Goal: Find specific page/section: Find specific page/section

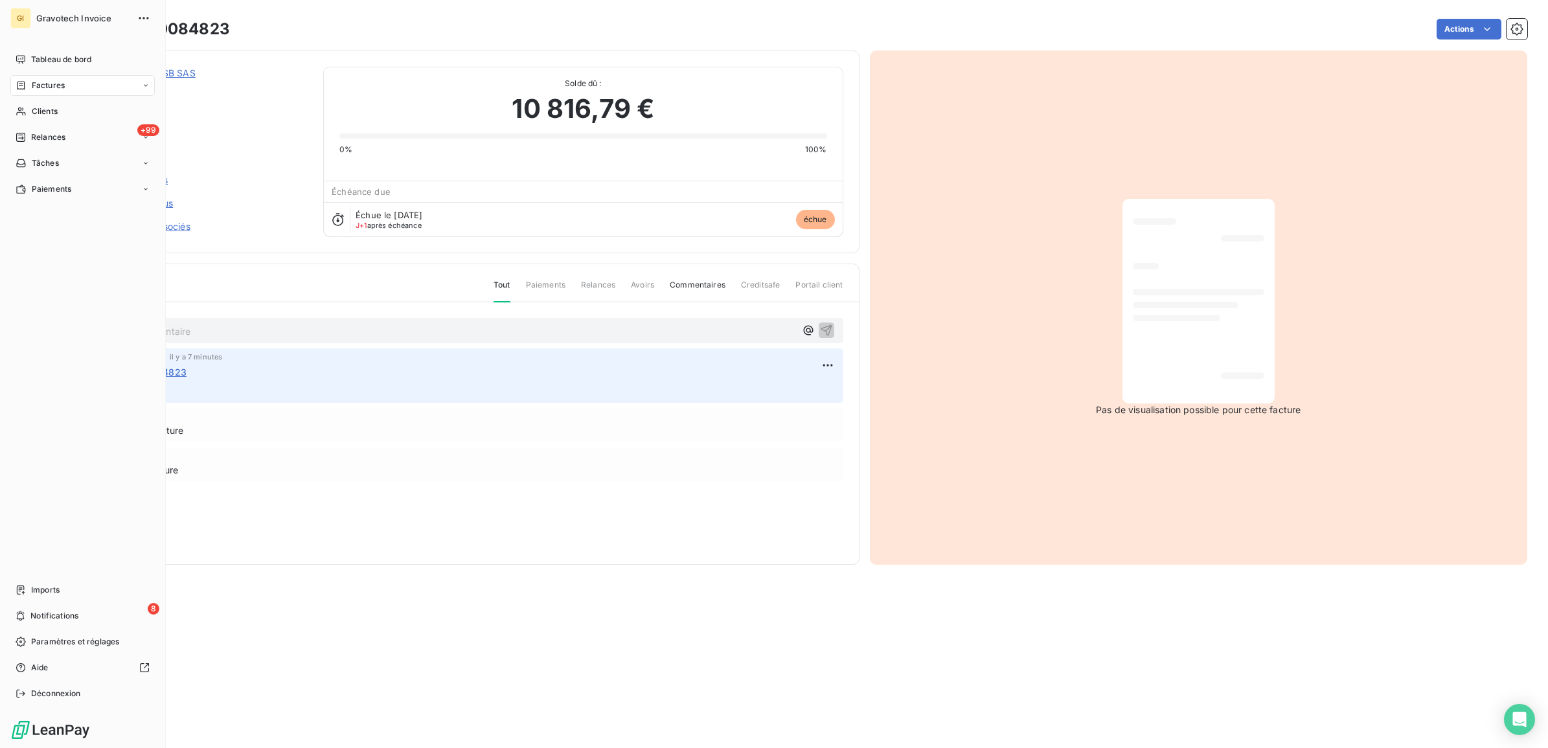
click at [49, 96] on nav "Tableau de bord Factures Clients +99 Relances Tâches Paiements" at bounding box center [82, 124] width 144 height 150
click at [49, 104] on div "Clients" at bounding box center [82, 111] width 144 height 21
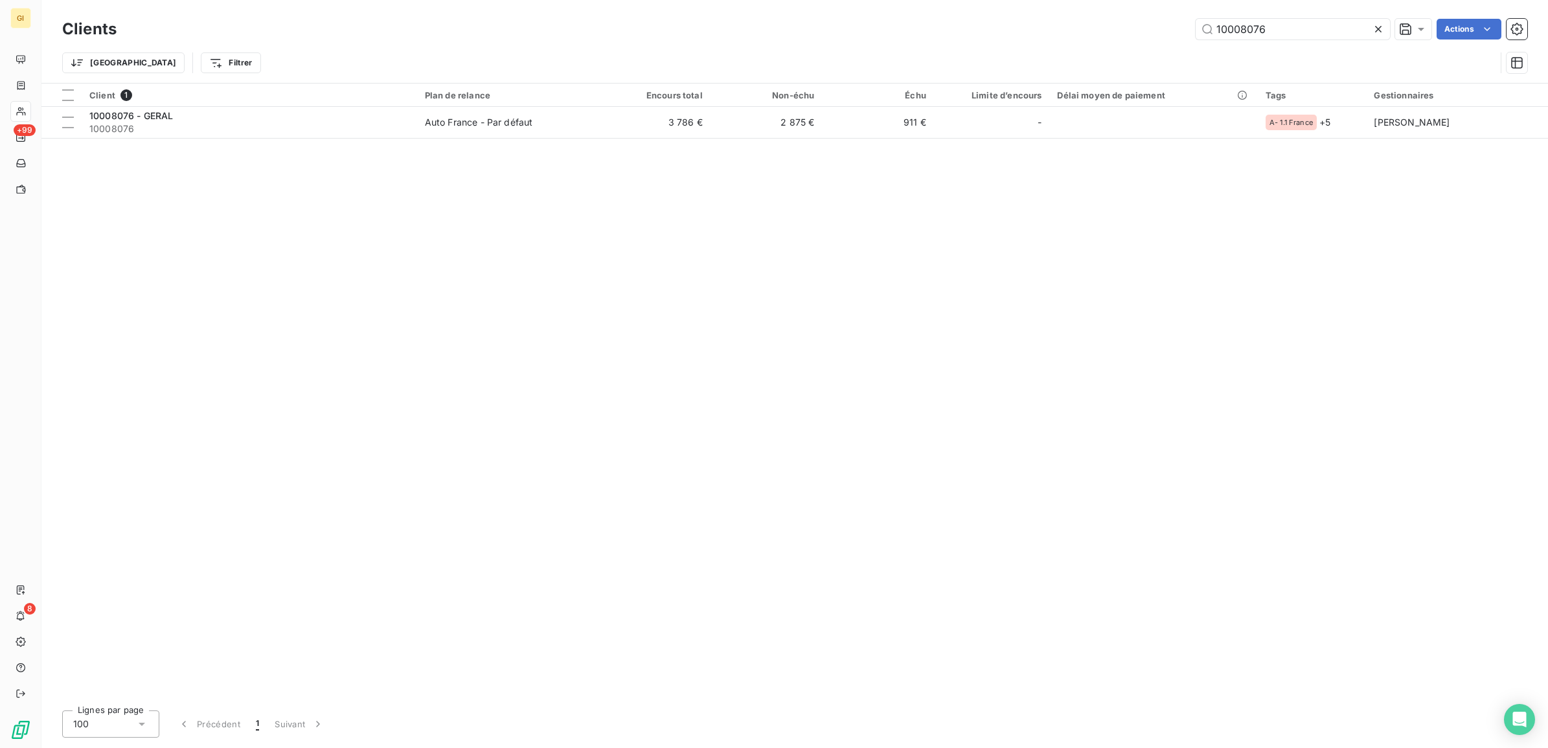
drag, startPoint x: 1283, startPoint y: 31, endPoint x: 1155, endPoint y: 71, distance: 135.0
click at [1164, 70] on div "Clients 10008076 Actions Trier Filtrer" at bounding box center [794, 49] width 1465 height 67
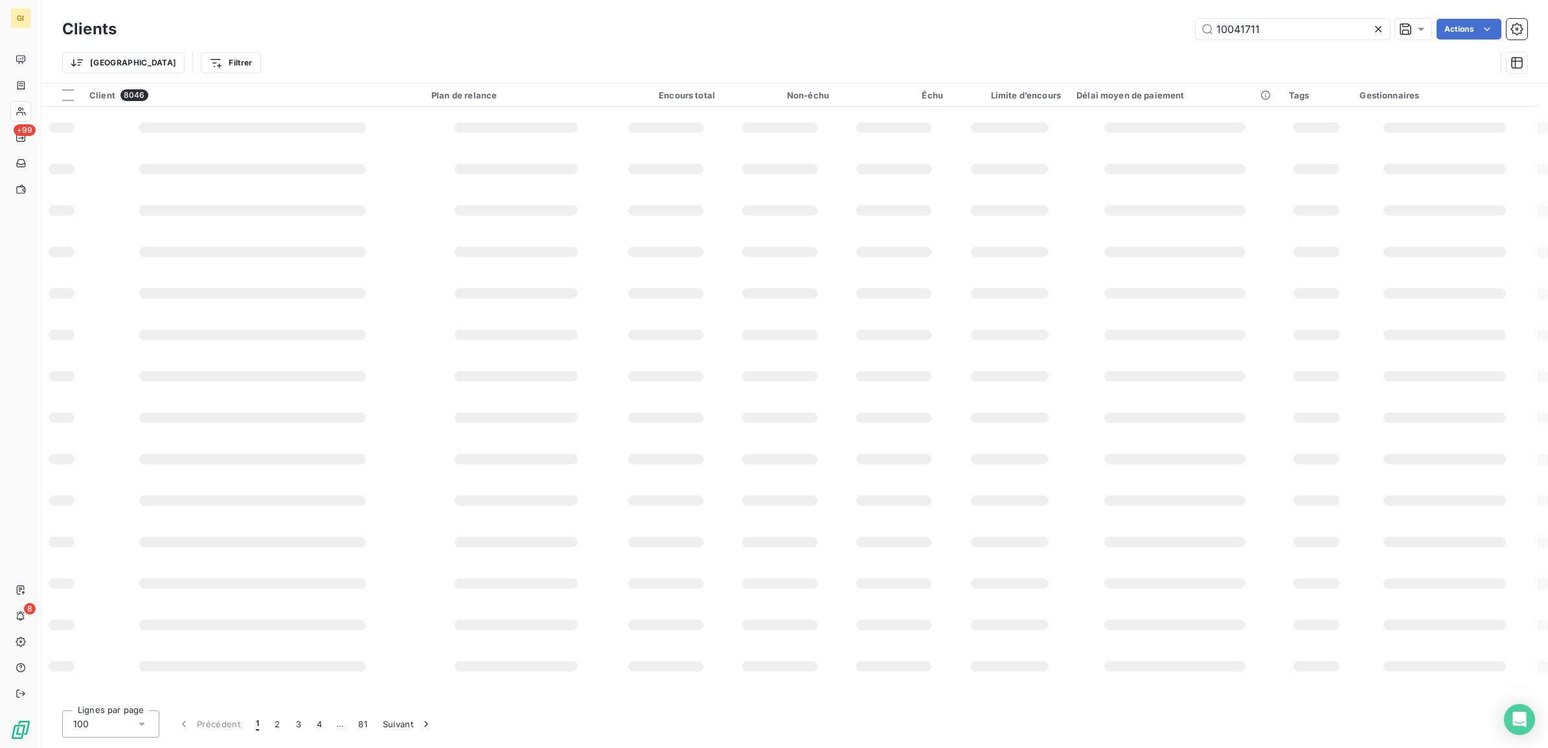
type input "10041711"
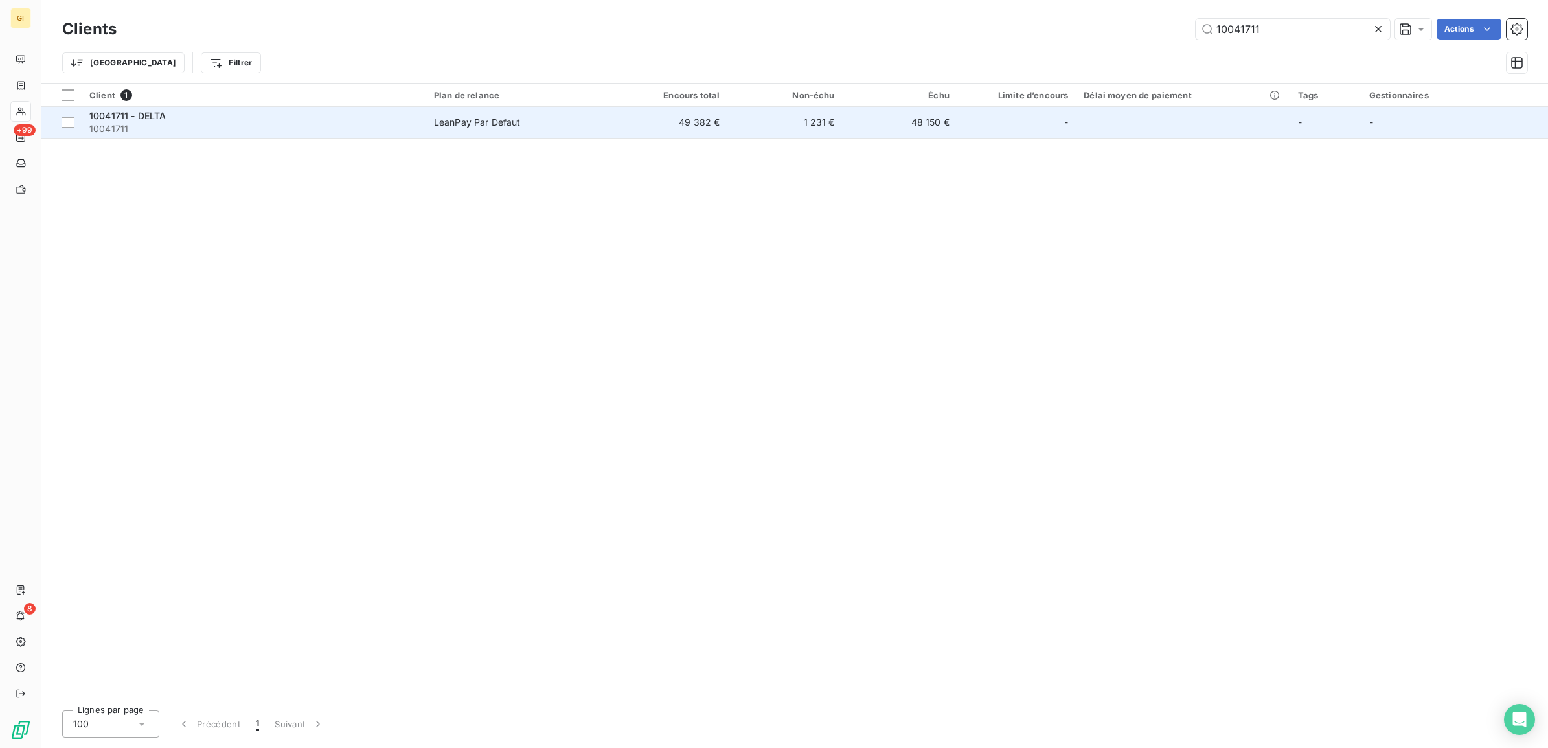
click at [538, 130] on td "LeanPay Par Defaut" at bounding box center [519, 122] width 187 height 31
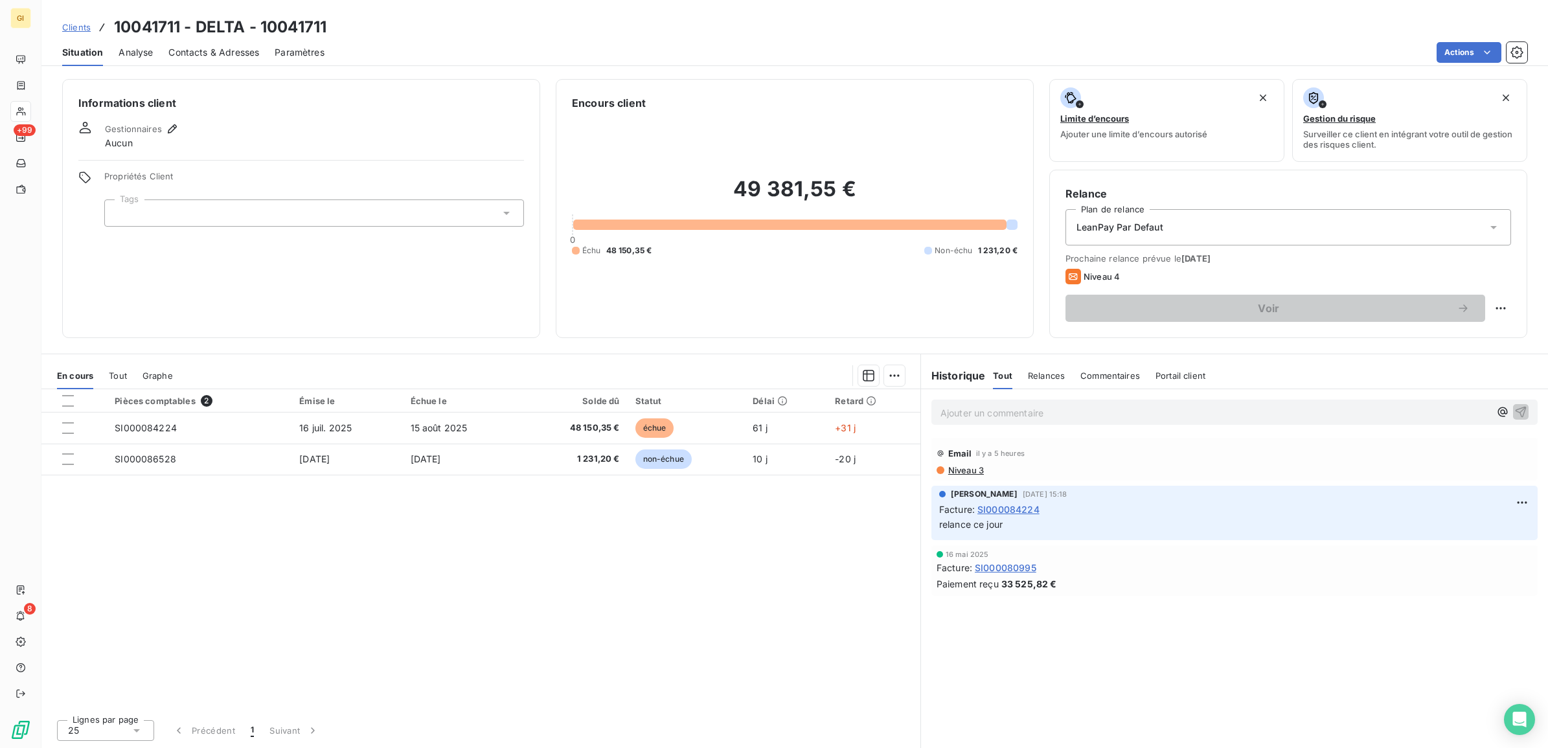
click at [86, 23] on span "Clients" at bounding box center [76, 27] width 29 height 10
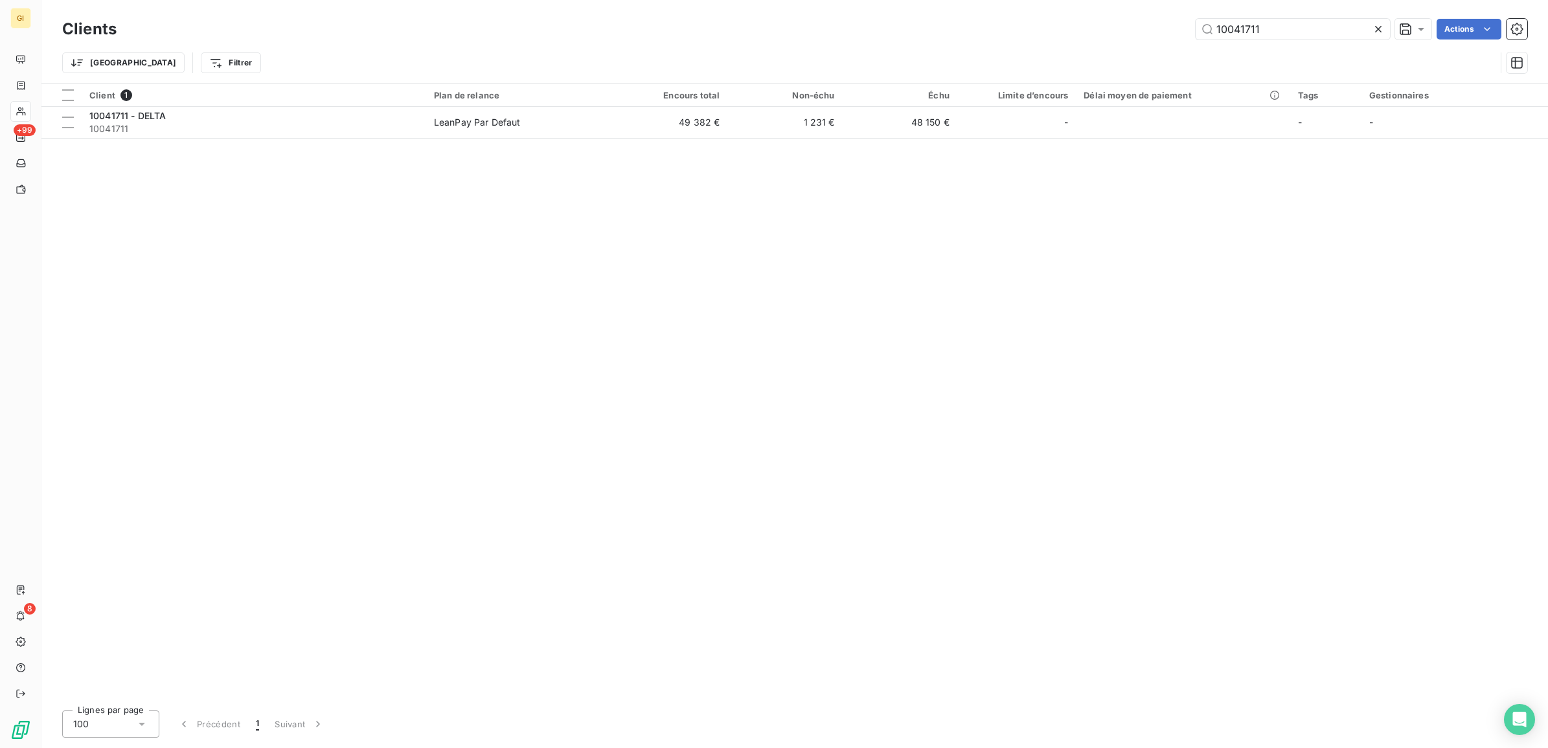
drag, startPoint x: 1254, startPoint y: 32, endPoint x: 954, endPoint y: 40, distance: 300.1
click at [954, 40] on div "Clients 10041711 Actions" at bounding box center [794, 29] width 1465 height 27
drag, startPoint x: 1252, startPoint y: 24, endPoint x: 1186, endPoint y: 34, distance: 67.5
click at [1186, 34] on div "hp Actions" at bounding box center [830, 29] width 1396 height 21
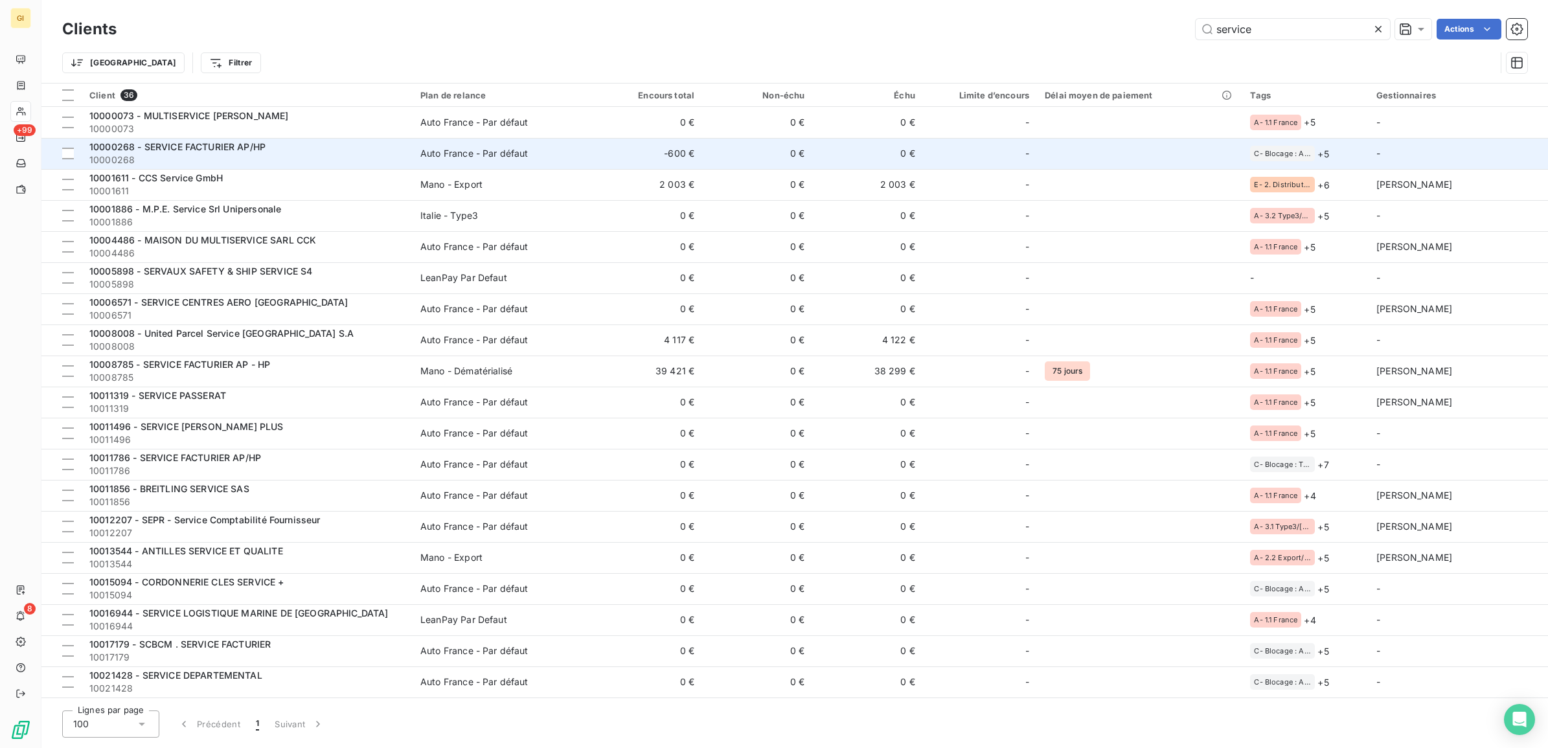
type input "service"
click at [363, 152] on div "10000268 - SERVICE FACTURIER AP/HP" at bounding box center [247, 147] width 316 height 13
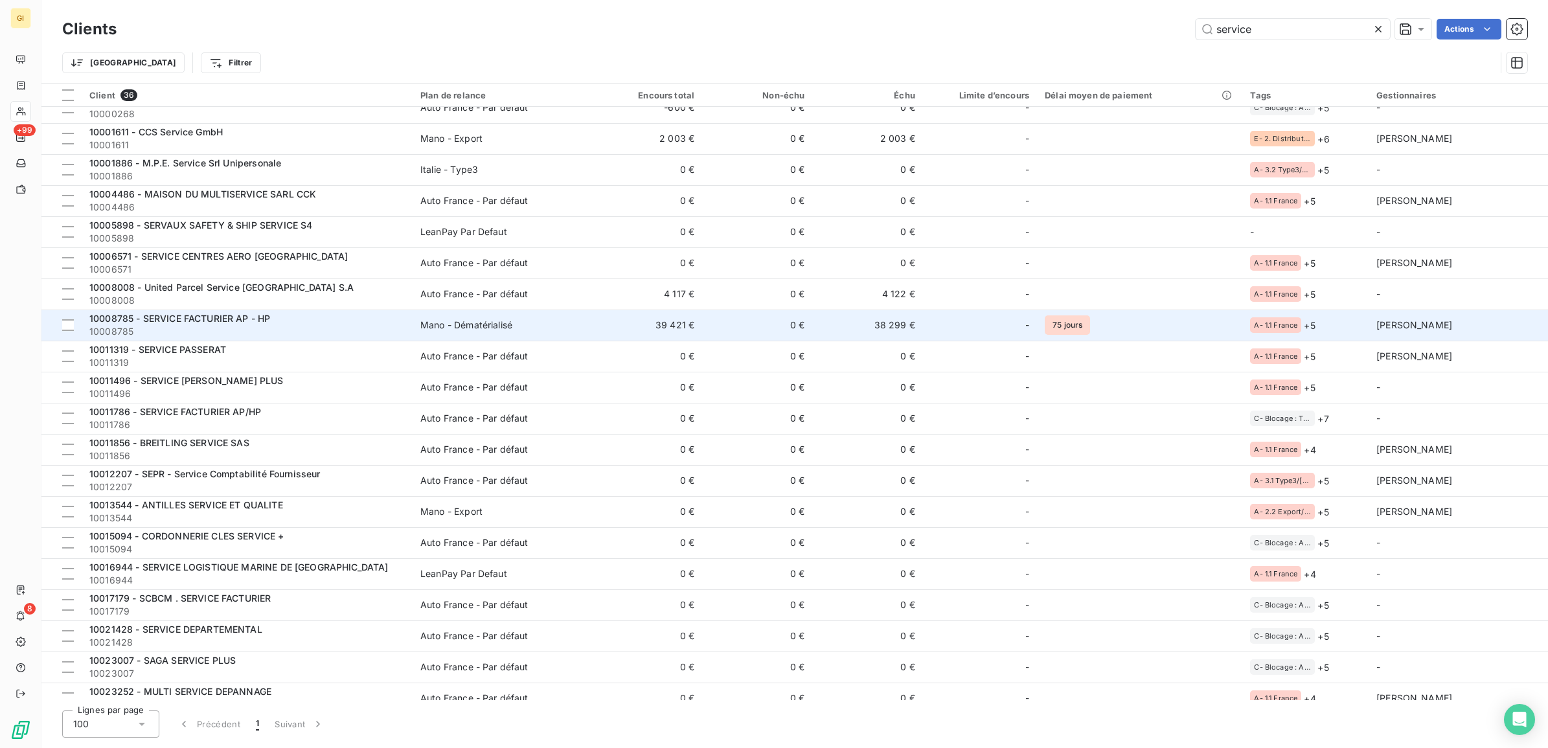
scroll to position [40, 0]
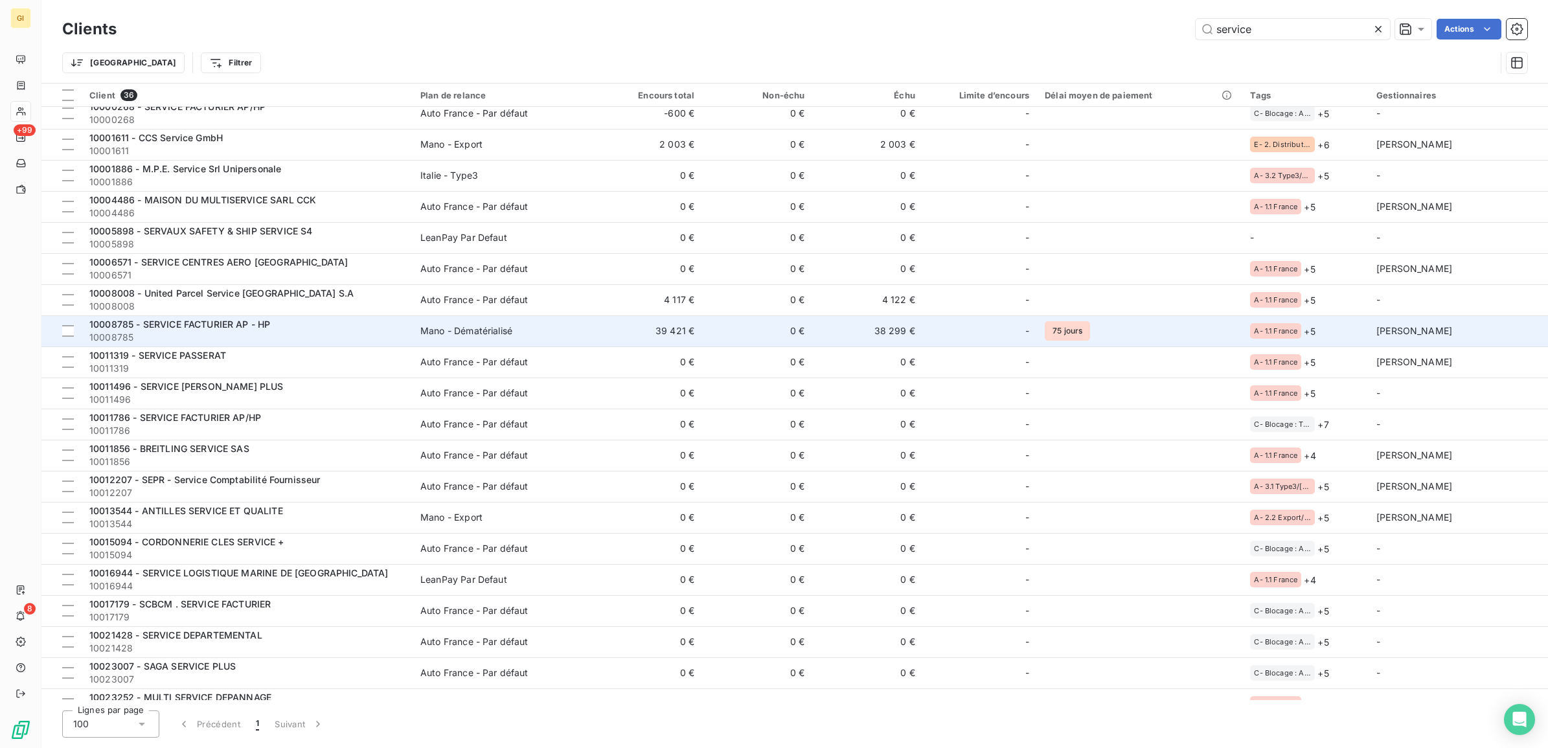
click at [218, 325] on span "10008785 - SERVICE FACTURIER AP - HP" at bounding box center [179, 324] width 181 height 11
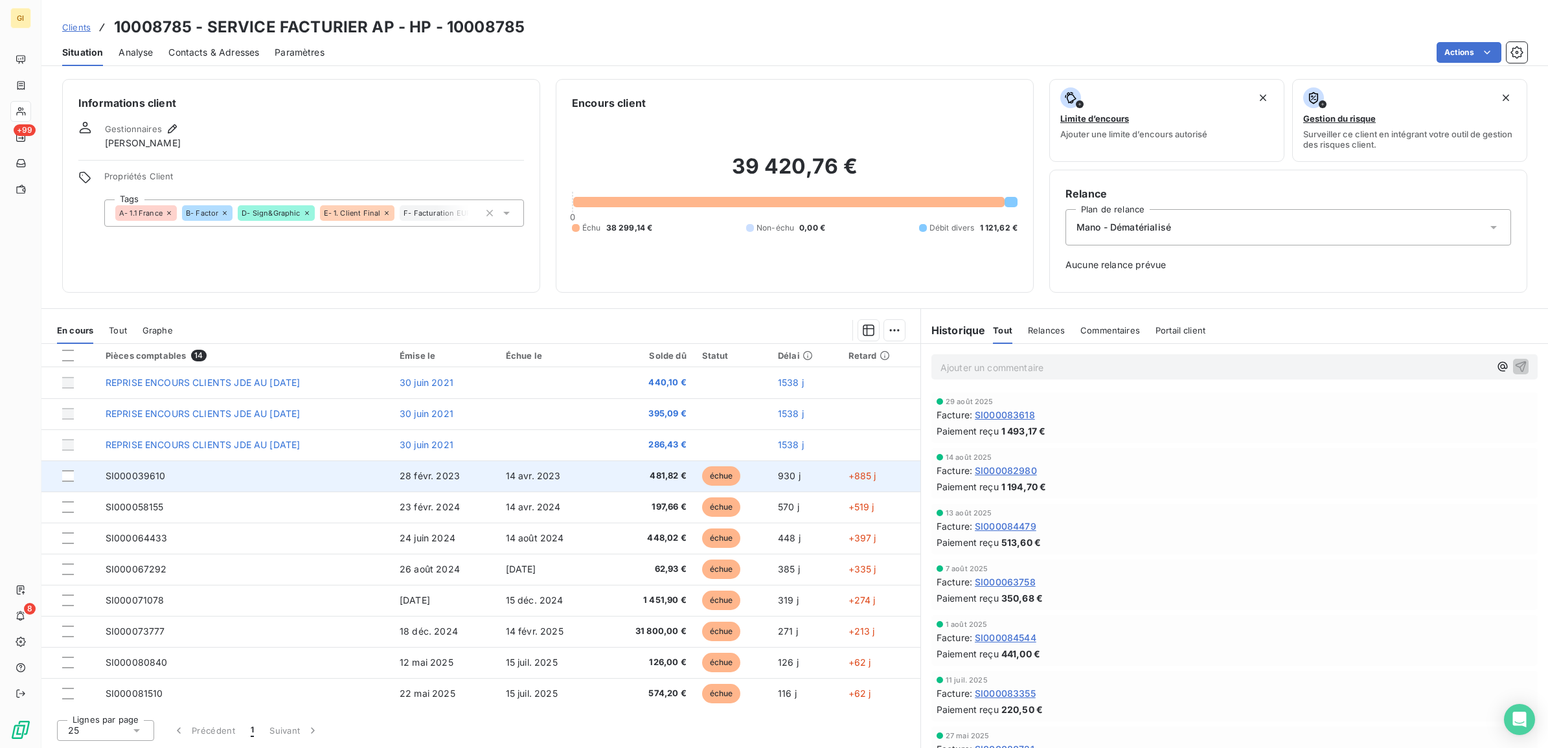
scroll to position [81, 0]
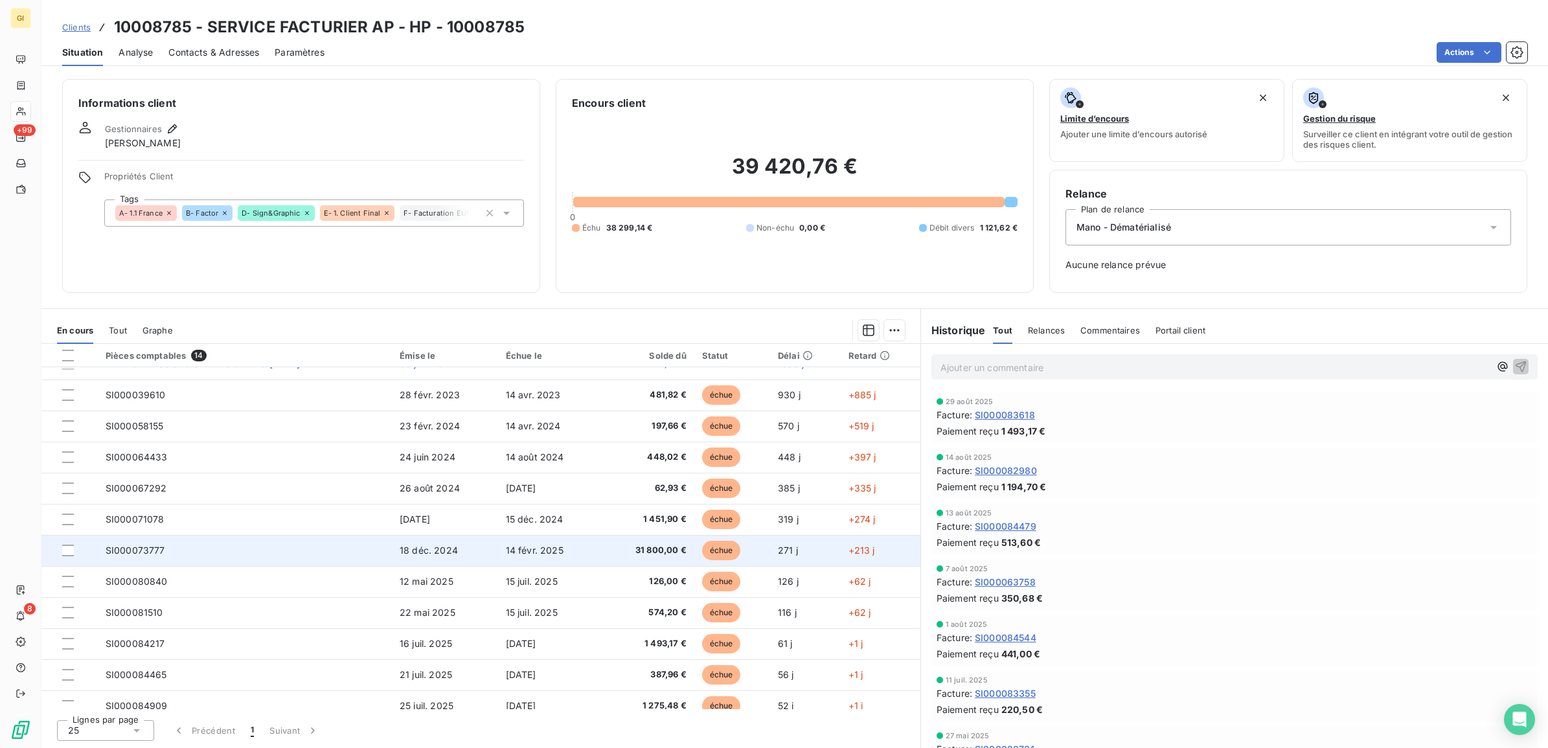
click at [523, 551] on span "14 févr. 2025" at bounding box center [535, 550] width 58 height 11
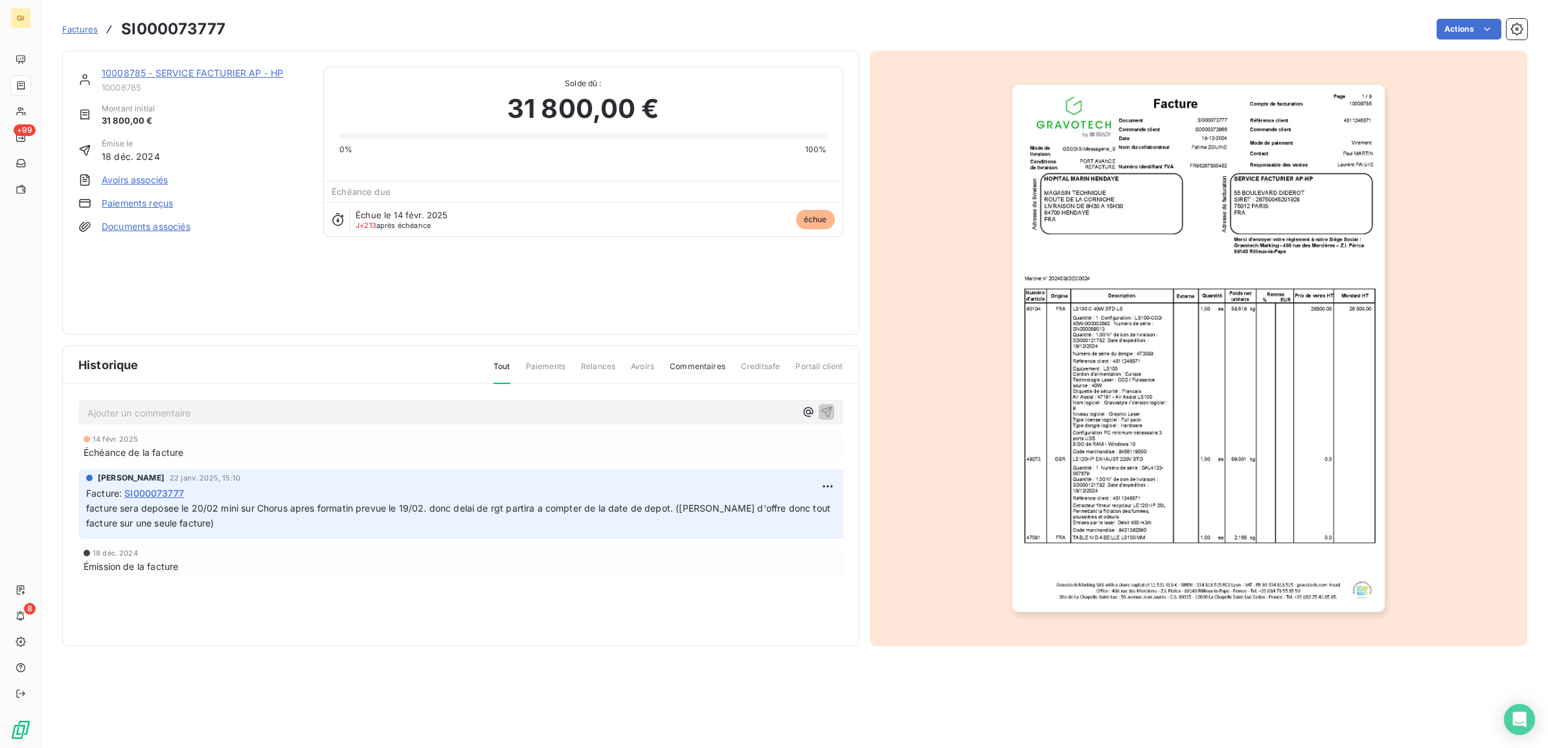
click at [202, 404] on div "Ajouter un commentaire ﻿" at bounding box center [441, 412] width 708 height 17
click at [204, 412] on p "Ajouter un commentaire ﻿" at bounding box center [441, 413] width 708 height 16
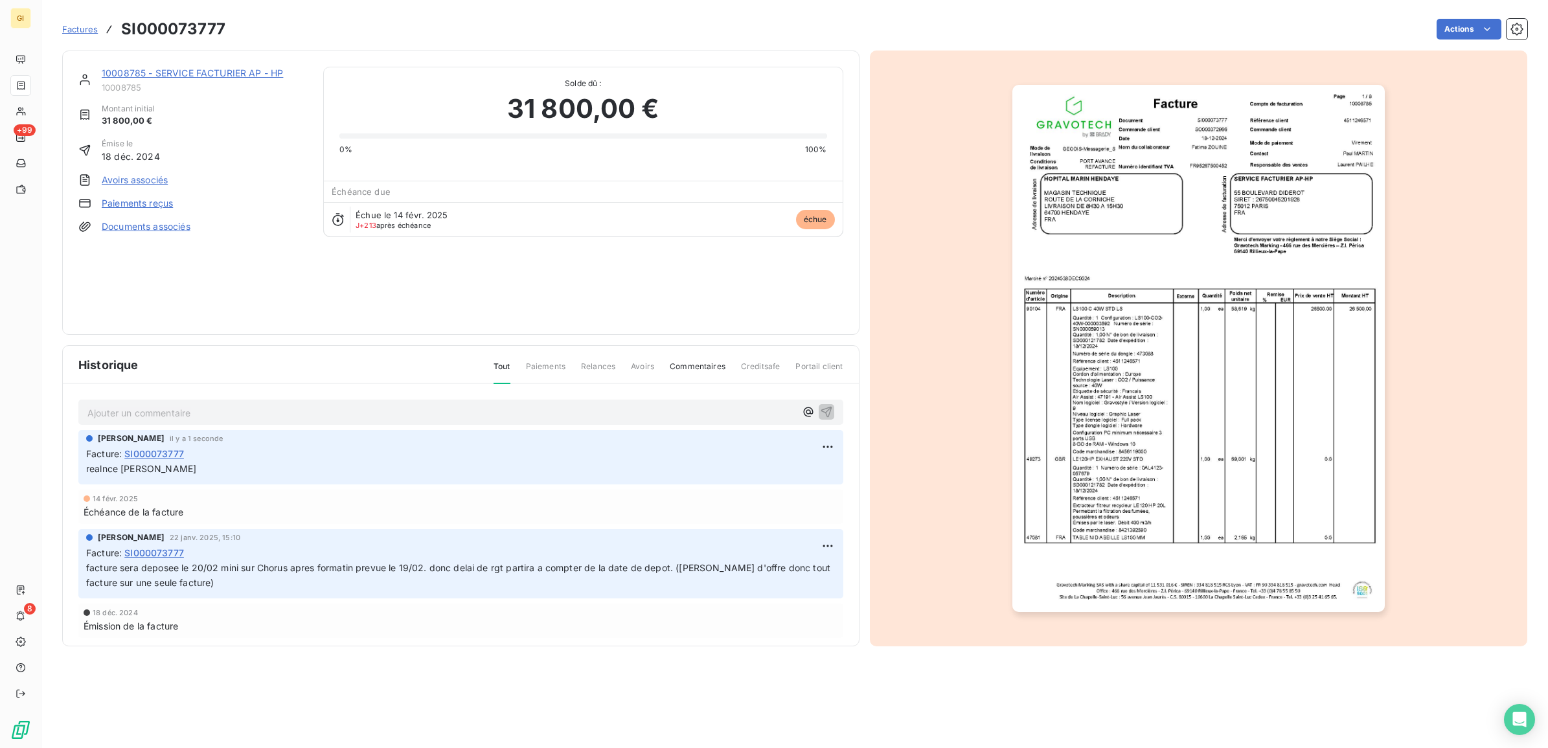
click at [96, 23] on link "Factures" at bounding box center [80, 29] width 36 height 13
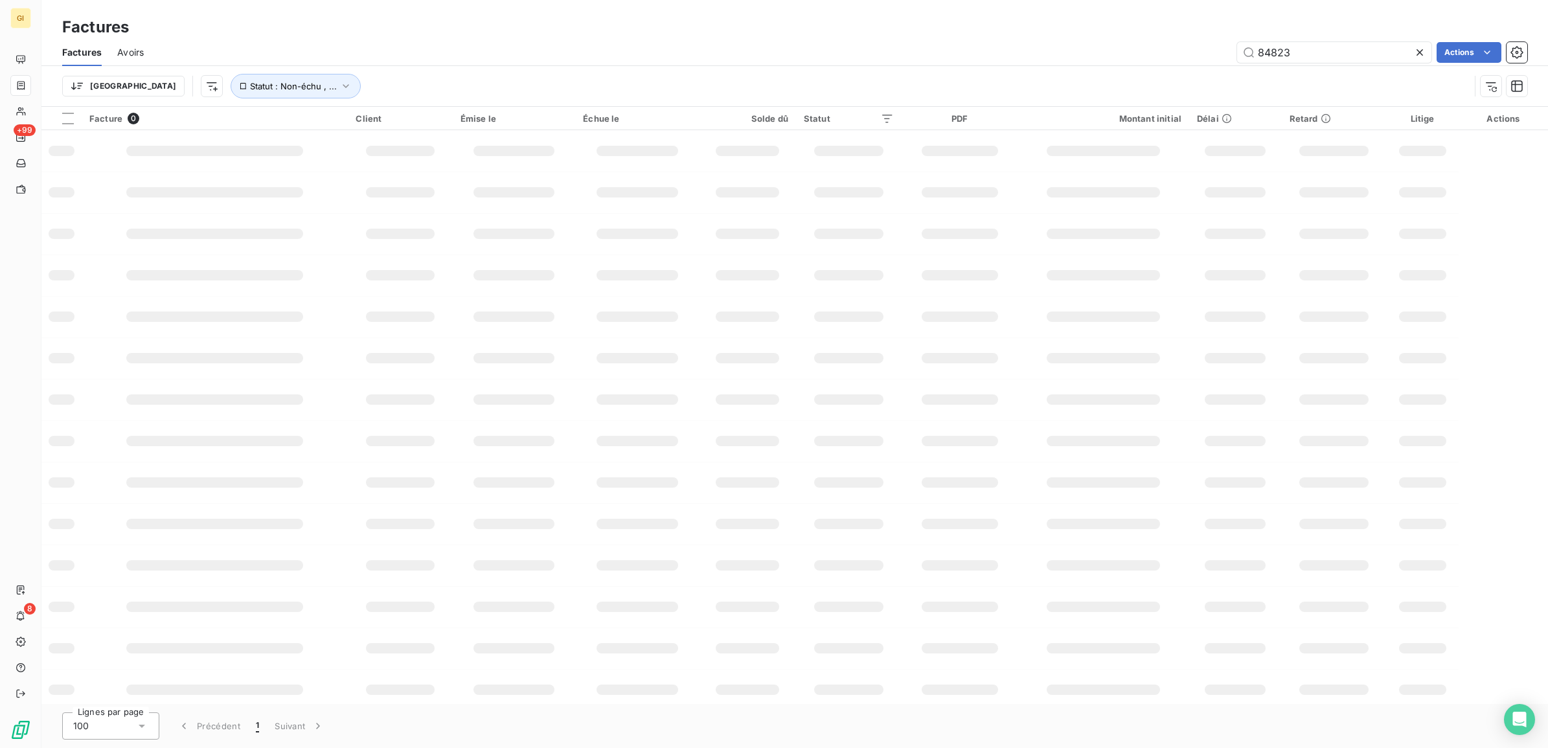
drag, startPoint x: 1304, startPoint y: 43, endPoint x: 1232, endPoint y: 59, distance: 72.9
click at [1237, 58] on input "84823" at bounding box center [1334, 52] width 194 height 21
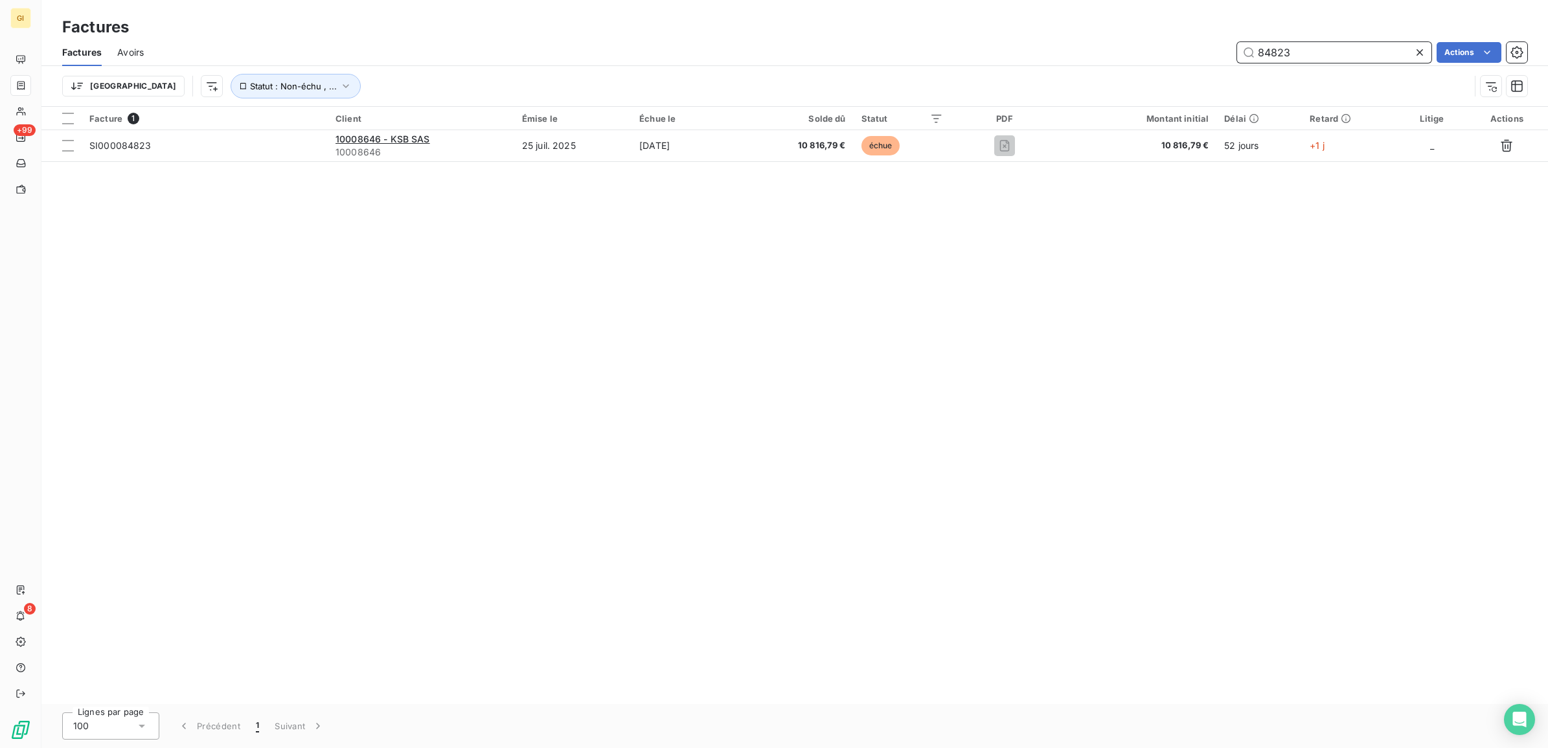
click at [1309, 52] on input "84823" at bounding box center [1334, 52] width 194 height 21
drag, startPoint x: 1316, startPoint y: 49, endPoint x: 1201, endPoint y: 49, distance: 115.3
click at [1201, 49] on div "84823 Actions" at bounding box center [843, 52] width 1368 height 21
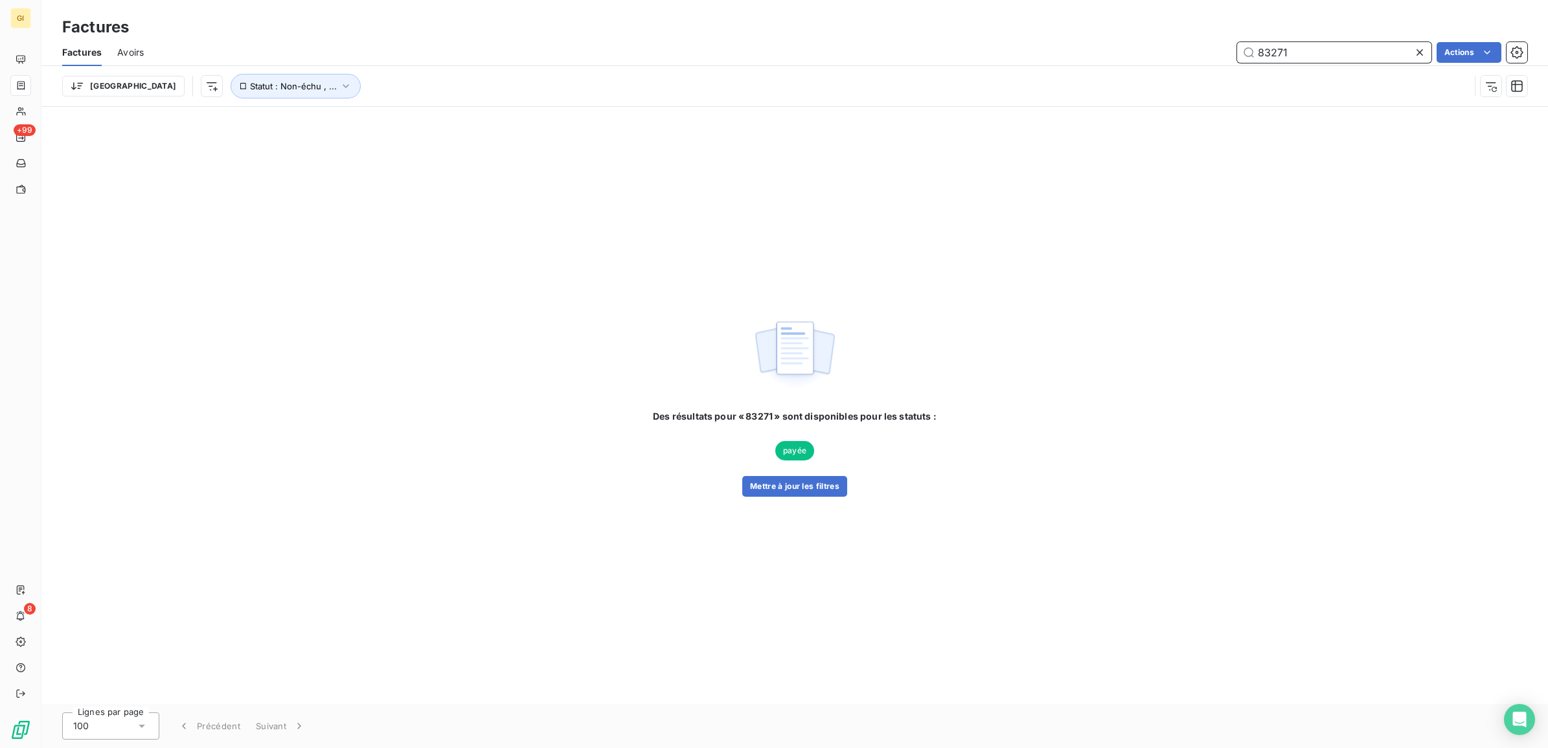
drag, startPoint x: 1329, startPoint y: 57, endPoint x: 1167, endPoint y: 58, distance: 162.0
click at [1173, 57] on div "83271 Actions" at bounding box center [843, 52] width 1368 height 21
type input "82631"
